Goal: Check status: Check status

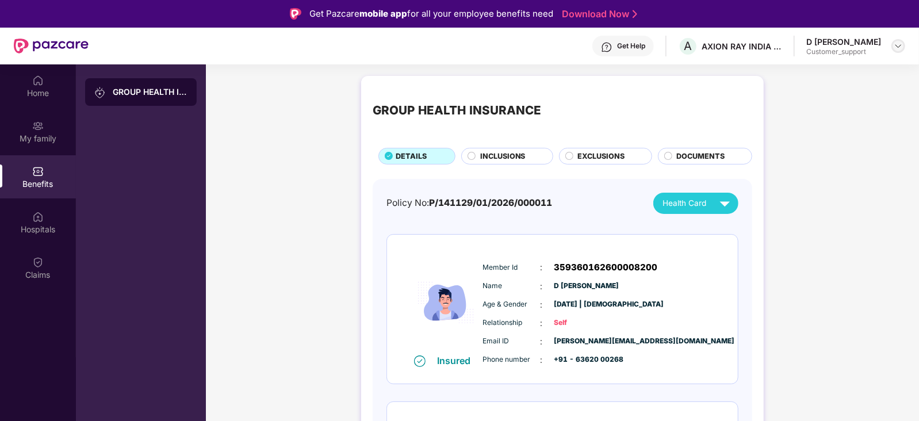
click at [899, 51] on div at bounding box center [899, 46] width 14 height 14
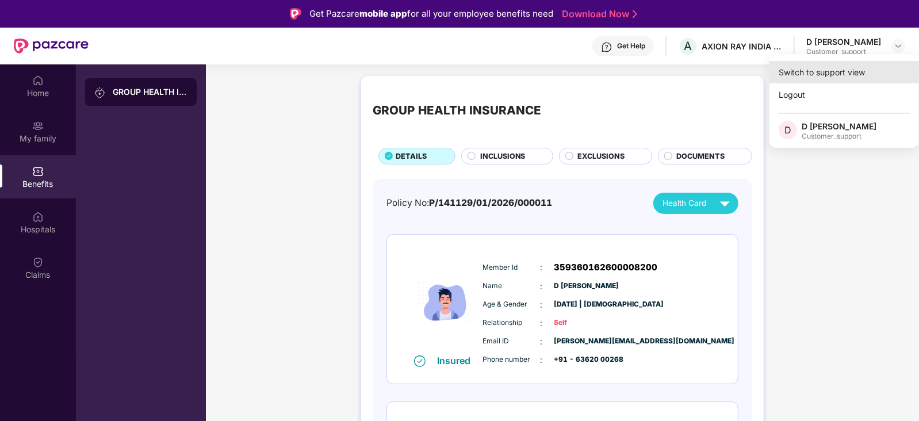
click at [866, 74] on div "Switch to support view" at bounding box center [845, 72] width 150 height 22
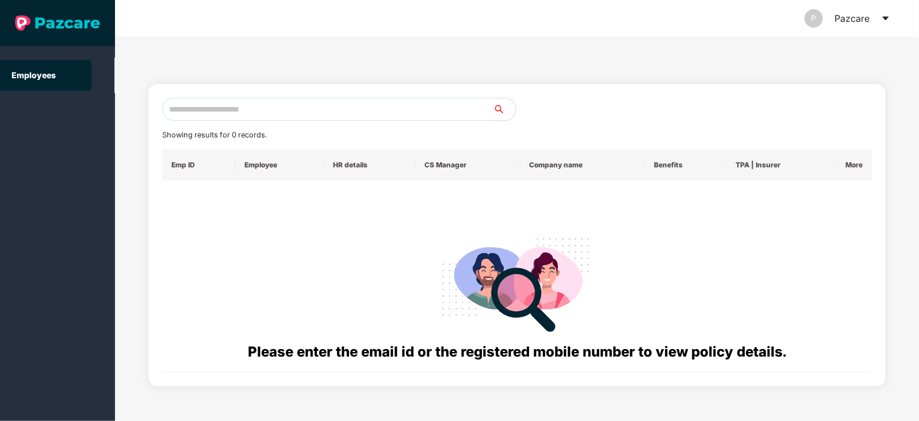
click at [397, 106] on input "text" at bounding box center [327, 109] width 331 height 23
paste input "**********"
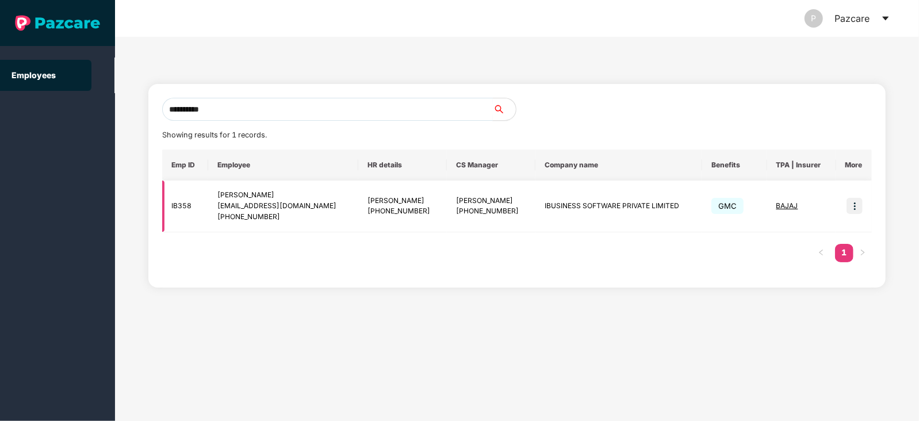
type input "**********"
click at [856, 206] on img at bounding box center [855, 206] width 16 height 16
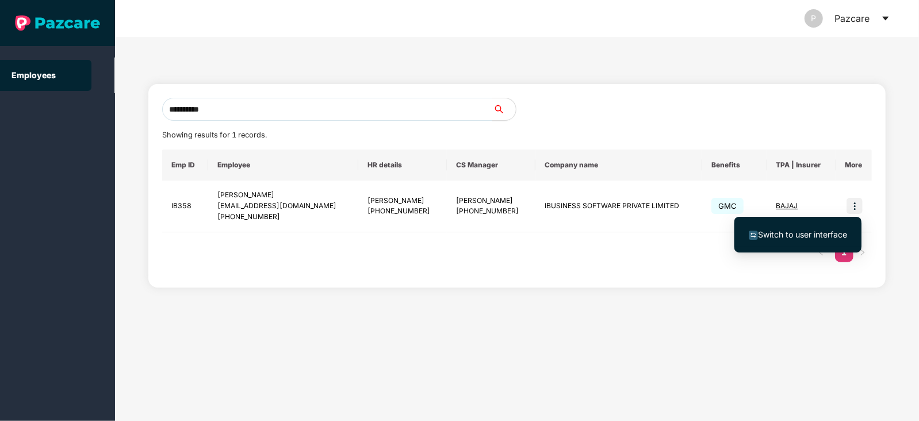
click at [765, 230] on span "Switch to user interface" at bounding box center [802, 235] width 89 height 10
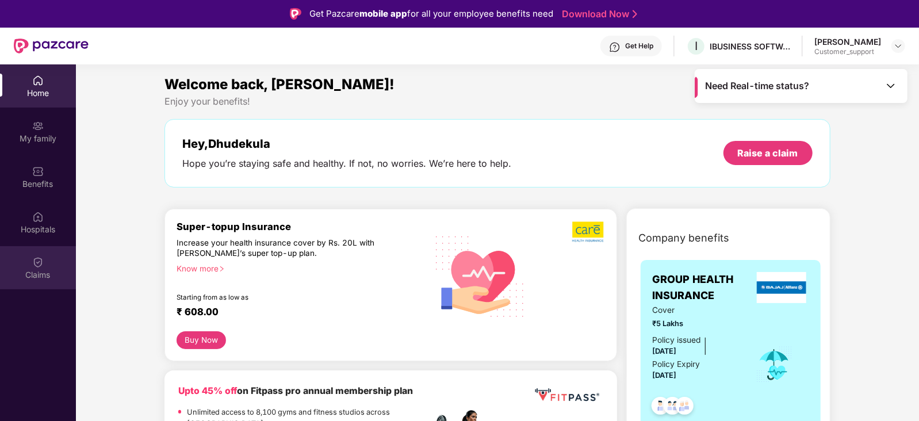
click at [49, 272] on div "Claims" at bounding box center [38, 275] width 76 height 12
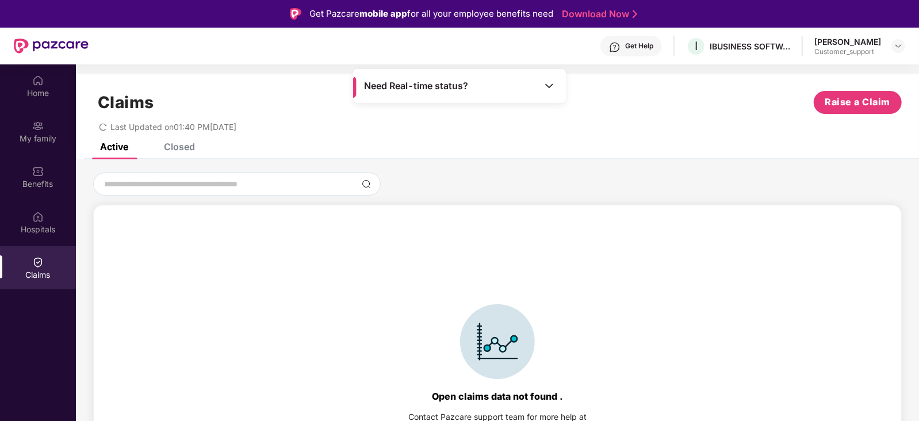
click at [178, 149] on div "Closed" at bounding box center [179, 147] width 31 height 12
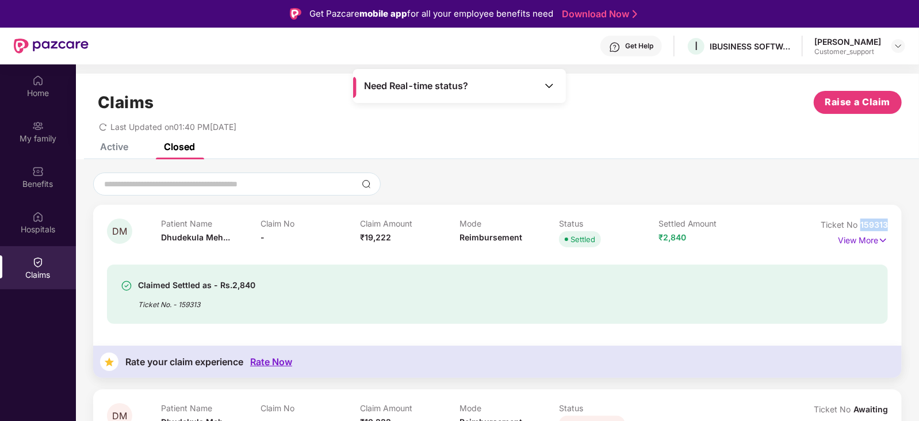
drag, startPoint x: 887, startPoint y: 224, endPoint x: 859, endPoint y: 225, distance: 27.6
click at [859, 225] on div "Ticket No 159313" at bounding box center [854, 225] width 67 height 13
copy span "159313"
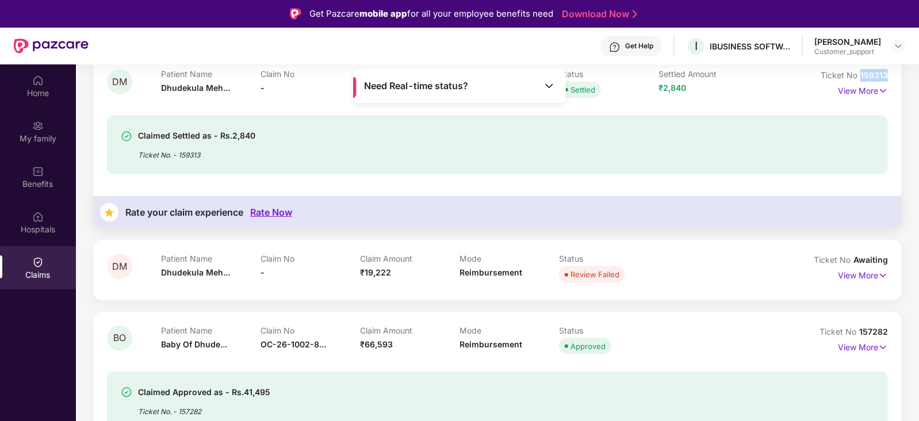
scroll to position [192, 0]
